Goal: Book appointment/travel/reservation

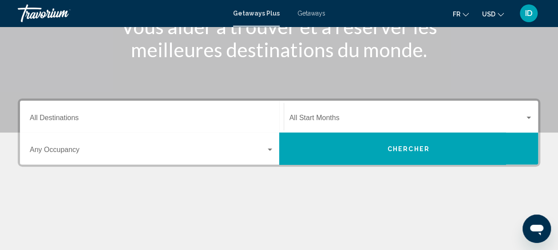
scroll to position [133, 0]
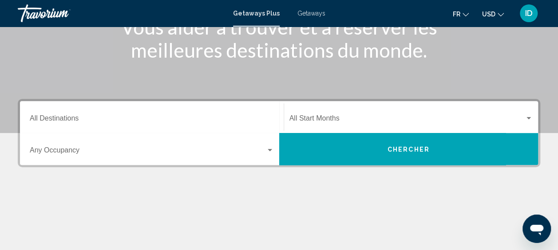
click at [299, 123] on span "Search widget" at bounding box center [407, 120] width 236 height 8
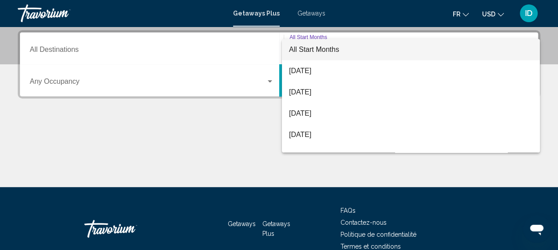
scroll to position [203, 0]
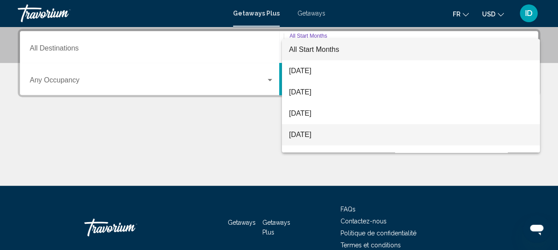
click at [300, 132] on span "[DATE]" at bounding box center [411, 134] width 244 height 21
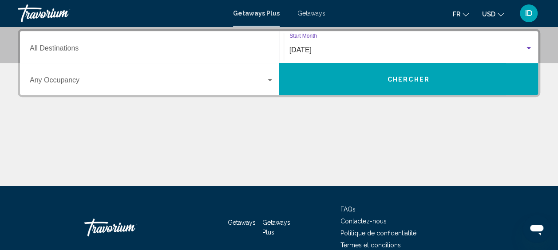
click at [190, 87] on div "Occupancy Any Occupancy" at bounding box center [152, 79] width 244 height 28
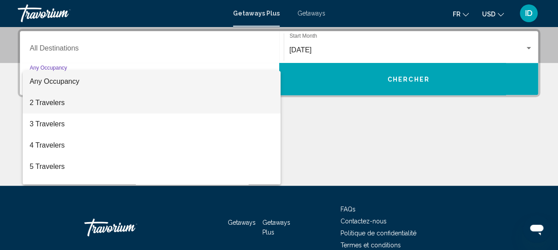
click at [128, 101] on span "2 Travelers" at bounding box center [152, 102] width 244 height 21
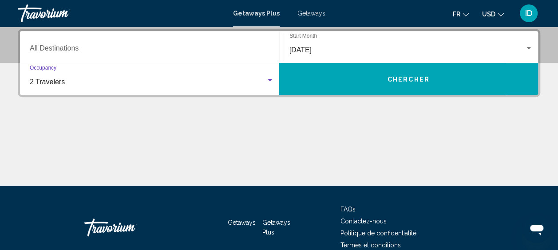
click at [331, 83] on button "Chercher" at bounding box center [408, 79] width 259 height 32
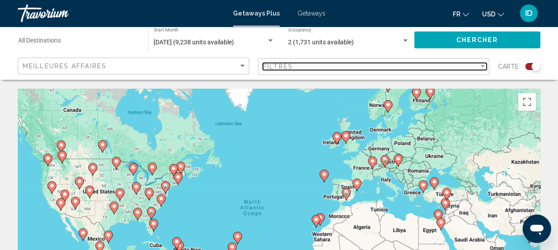
click at [304, 69] on div "Filtres" at bounding box center [371, 66] width 216 height 7
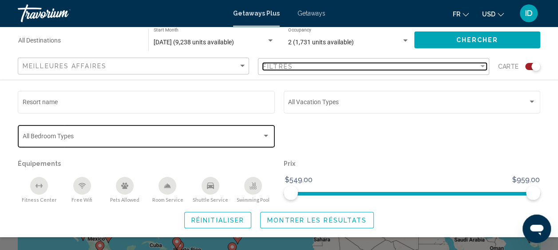
scroll to position [89, 0]
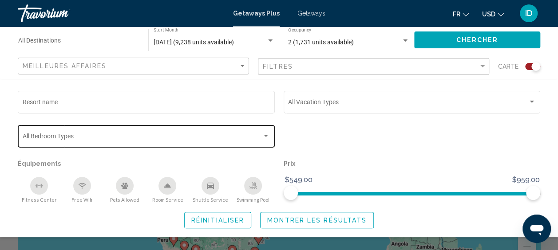
click at [142, 138] on span "Search widget" at bounding box center [143, 137] width 240 height 7
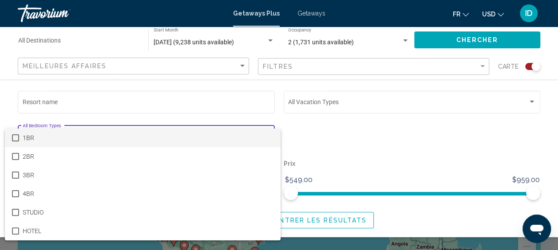
click at [142, 138] on span "1BR" at bounding box center [148, 138] width 251 height 19
click at [302, 144] on div at bounding box center [279, 125] width 558 height 250
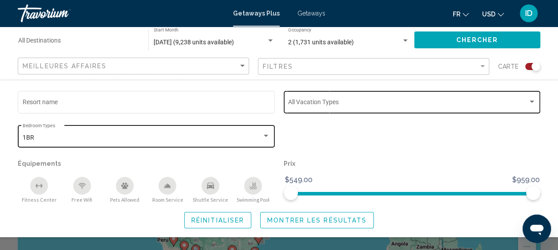
click at [321, 111] on div "Vacation Types All Vacation Types" at bounding box center [412, 101] width 248 height 24
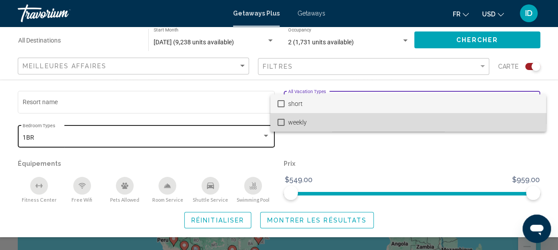
click at [326, 118] on span "weekly" at bounding box center [413, 122] width 251 height 19
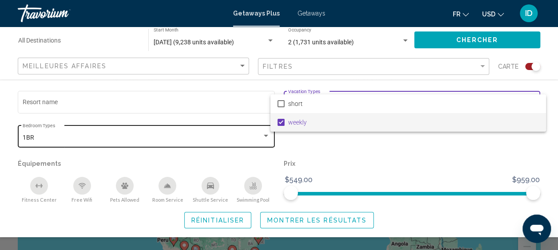
click at [330, 149] on div at bounding box center [279, 125] width 558 height 250
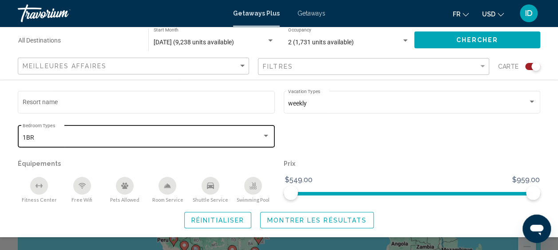
click at [215, 70] on div "Meilleures affaires" at bounding box center [135, 66] width 224 height 16
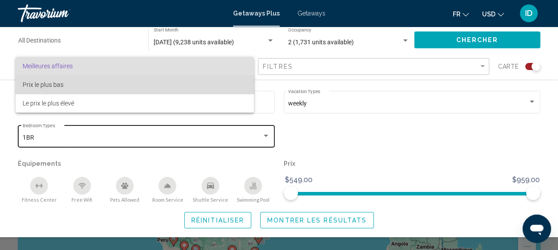
click at [201, 83] on span "Prix ​​le plus bas" at bounding box center [135, 84] width 224 height 19
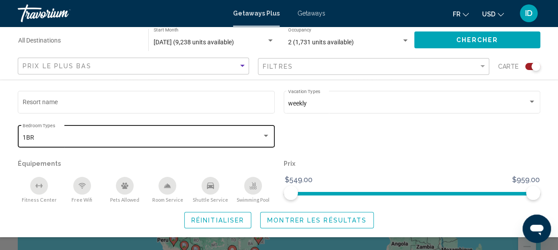
click at [458, 39] on span "Chercher" at bounding box center [477, 40] width 42 height 7
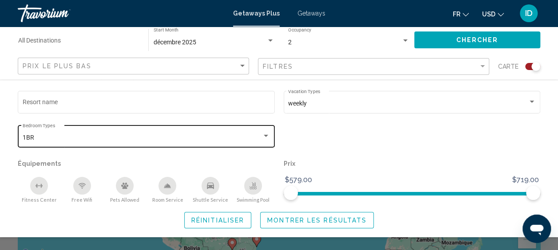
scroll to position [133, 0]
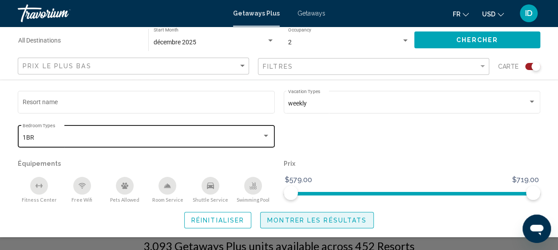
click at [334, 218] on span "Montrer les résultats" at bounding box center [316, 220] width 99 height 7
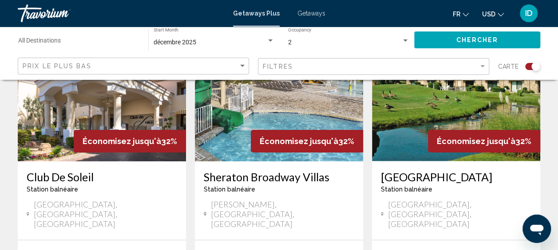
scroll to position [1552, 0]
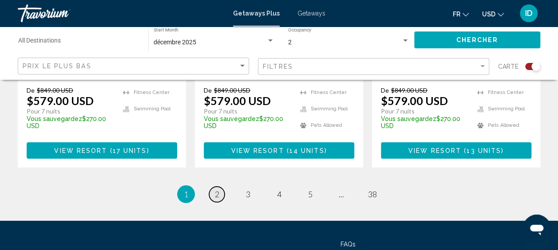
click at [220, 187] on link "page 2" at bounding box center [217, 195] width 16 height 16
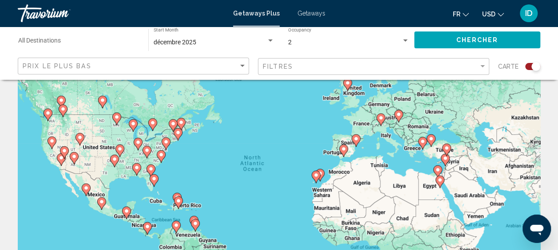
scroll to position [89, 0]
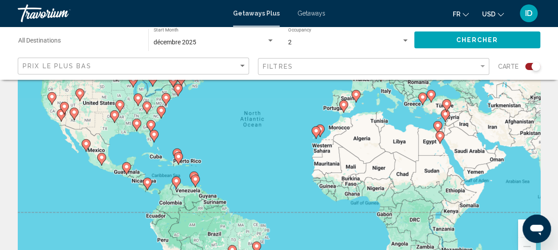
click at [100, 157] on image "Main content" at bounding box center [101, 157] width 5 height 5
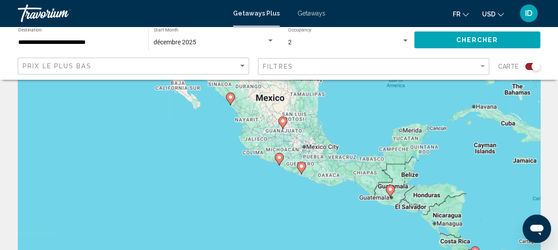
scroll to position [44, 0]
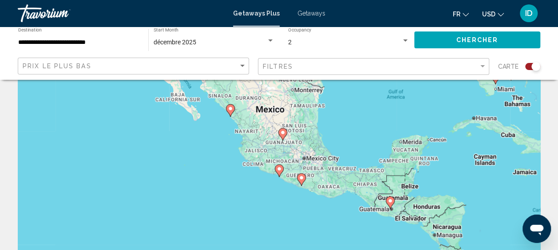
click at [233, 111] on icon "Main content" at bounding box center [230, 111] width 8 height 12
type input "**********"
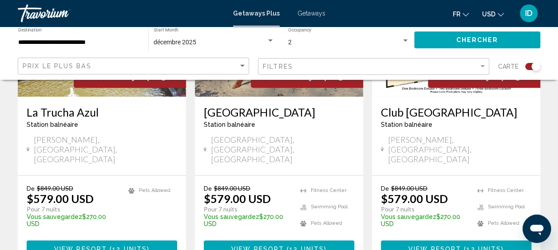
scroll to position [444, 0]
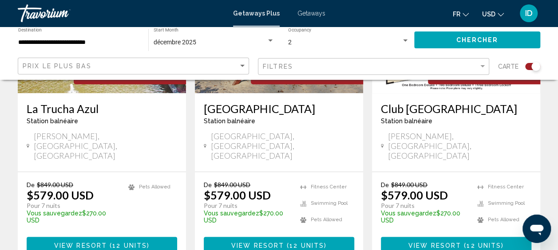
click at [427, 242] on span "View Resort" at bounding box center [434, 245] width 53 height 7
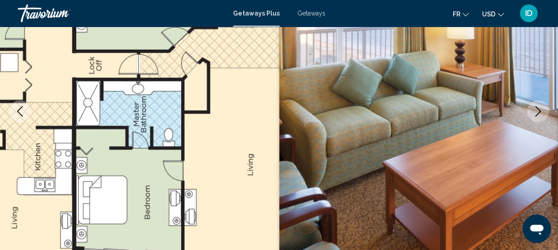
scroll to position [112, 0]
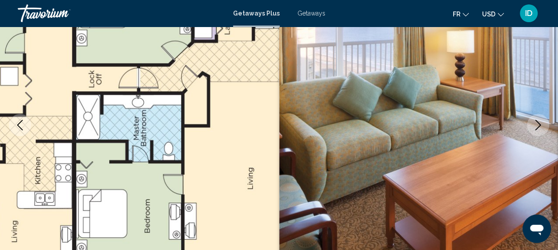
click at [541, 124] on icon "Next image" at bounding box center [538, 125] width 11 height 11
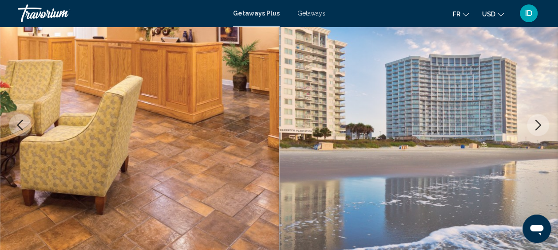
click at [541, 126] on icon "Next image" at bounding box center [538, 125] width 11 height 11
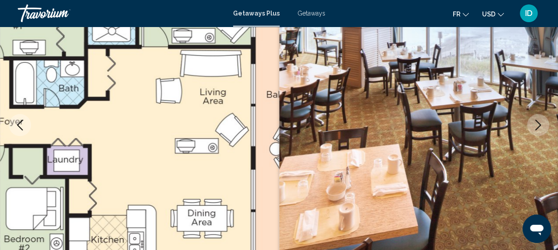
click at [540, 126] on icon "Next image" at bounding box center [538, 125] width 11 height 11
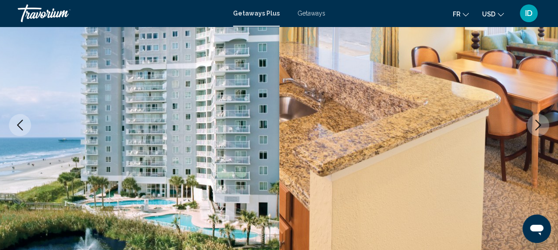
click at [540, 126] on icon "Next image" at bounding box center [538, 125] width 11 height 11
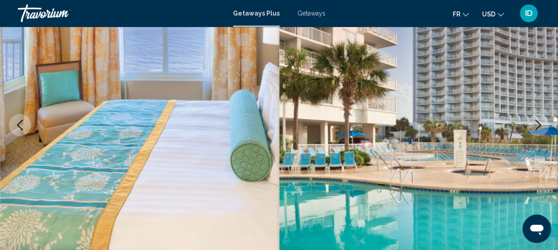
click at [540, 126] on icon "Next image" at bounding box center [538, 125] width 11 height 11
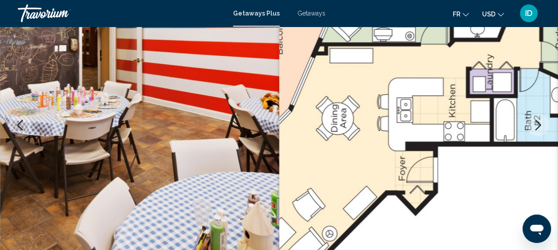
click at [540, 126] on icon "Next image" at bounding box center [538, 125] width 11 height 11
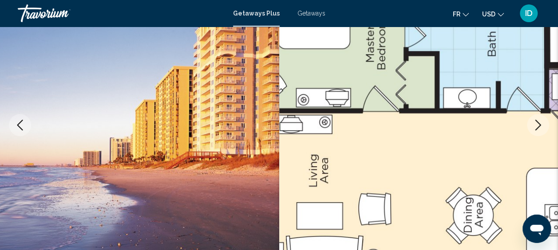
click at [540, 126] on icon "Next image" at bounding box center [538, 125] width 6 height 11
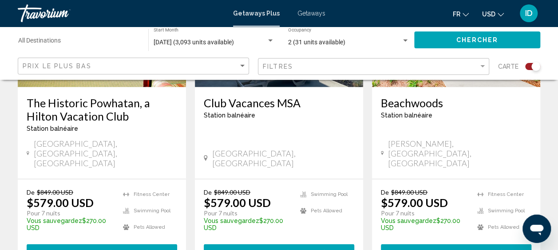
scroll to position [799, 0]
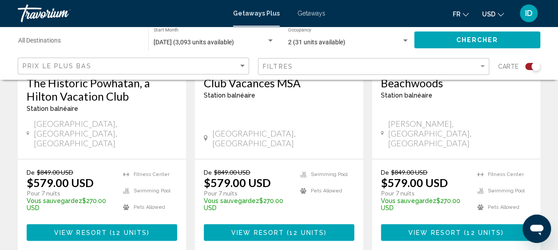
click at [265, 229] on span "View Resort" at bounding box center [257, 232] width 53 height 7
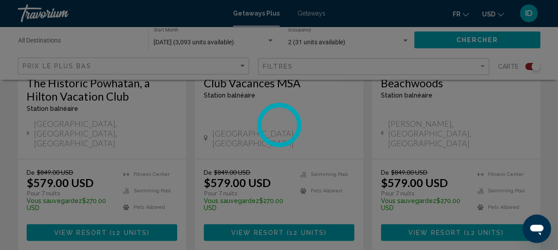
scroll to position [112, 0]
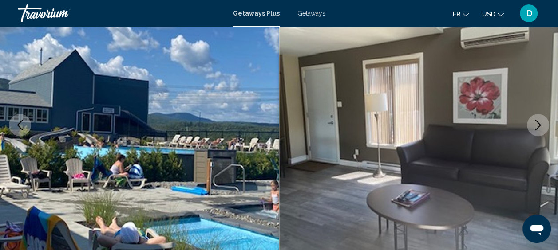
click at [541, 127] on icon "Next image" at bounding box center [538, 125] width 11 height 11
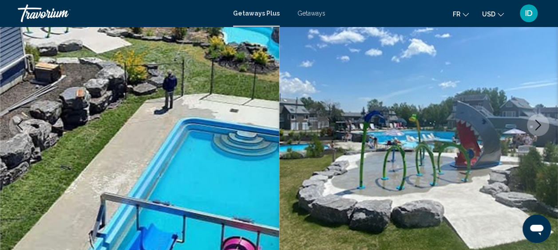
click at [541, 127] on icon "Next image" at bounding box center [538, 125] width 11 height 11
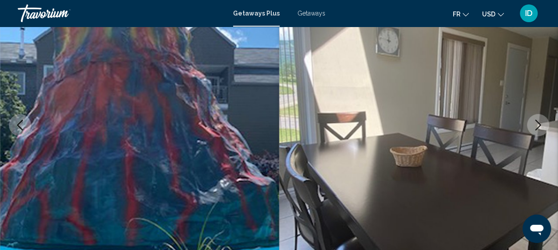
click at [541, 127] on icon "Next image" at bounding box center [538, 125] width 11 height 11
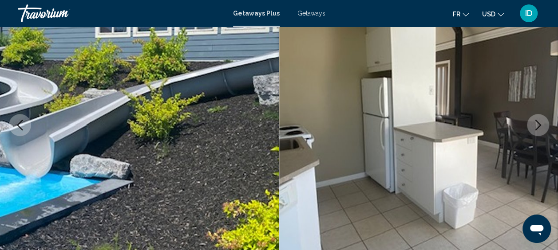
click at [541, 127] on icon "Next image" at bounding box center [538, 125] width 11 height 11
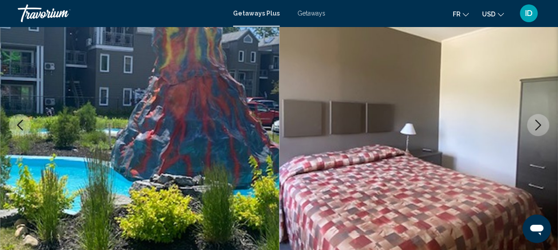
click at [541, 127] on icon "Next image" at bounding box center [538, 125] width 11 height 11
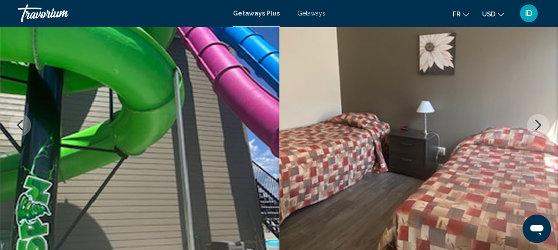
click at [541, 127] on icon "Next image" at bounding box center [538, 125] width 11 height 11
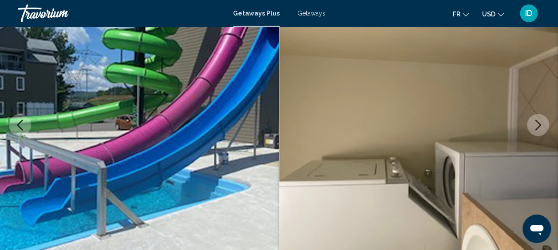
click at [541, 127] on icon "Next image" at bounding box center [538, 125] width 11 height 11
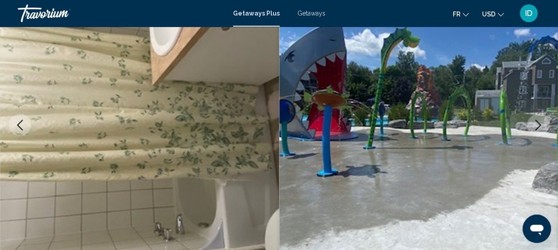
click at [541, 127] on icon "Next image" at bounding box center [538, 125] width 11 height 11
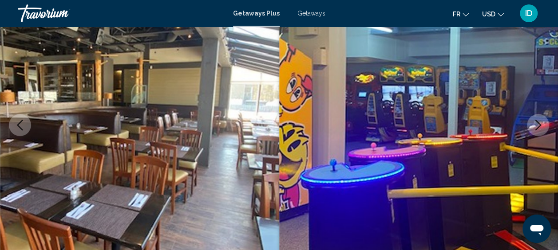
click at [541, 127] on icon "Next image" at bounding box center [538, 125] width 11 height 11
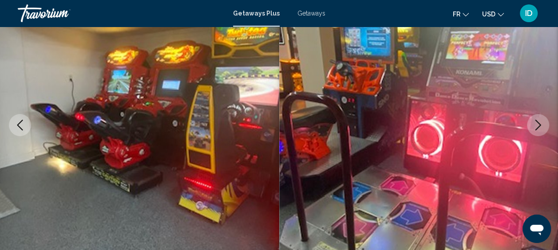
click at [541, 127] on icon "Next image" at bounding box center [538, 125] width 11 height 11
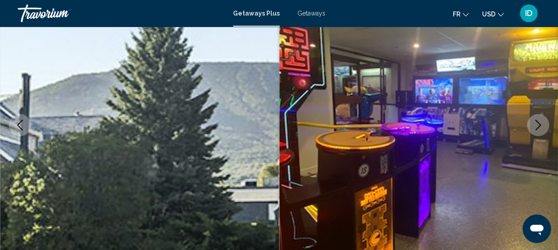
click at [541, 127] on icon "Next image" at bounding box center [538, 125] width 11 height 11
